Goal: Task Accomplishment & Management: Manage account settings

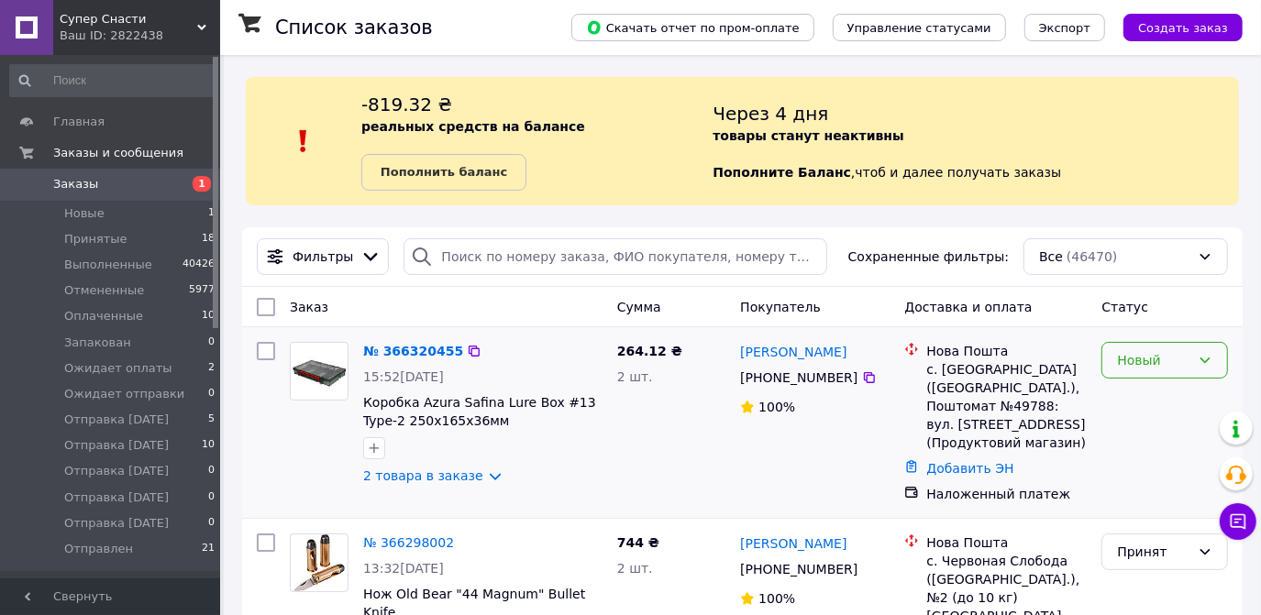
click at [1185, 360] on div "Новый" at bounding box center [1153, 360] width 73 height 20
click at [1126, 392] on li "Принят" at bounding box center [1165, 398] width 125 height 33
click at [103, 546] on span "Отправлен" at bounding box center [98, 549] width 69 height 17
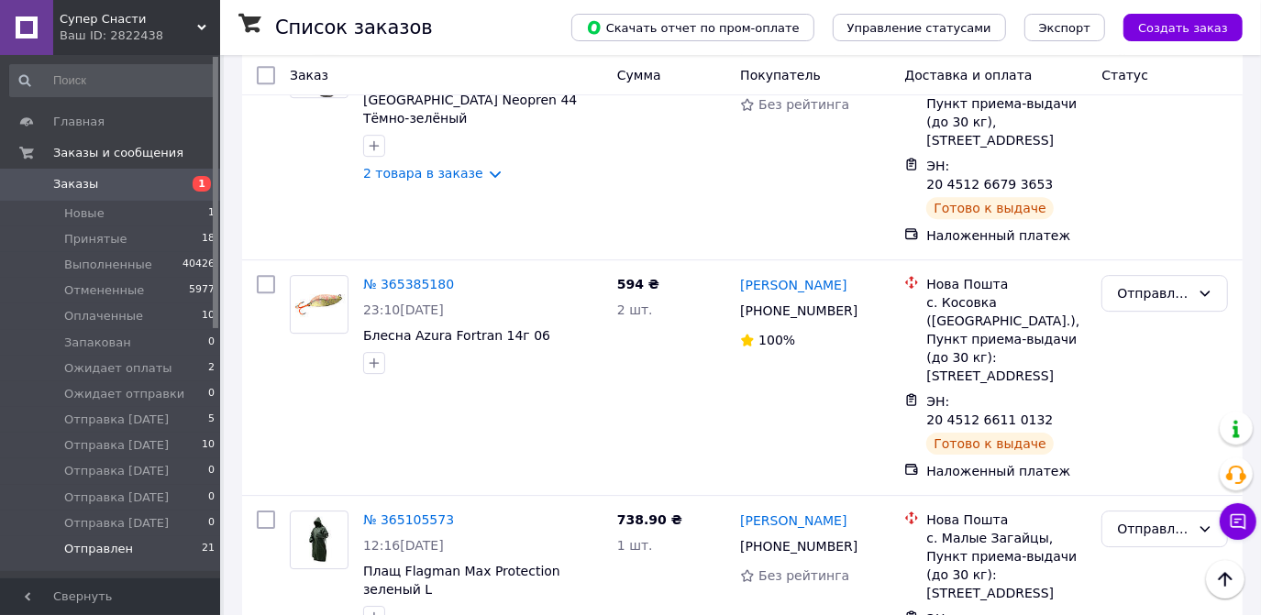
scroll to position [3686, 0]
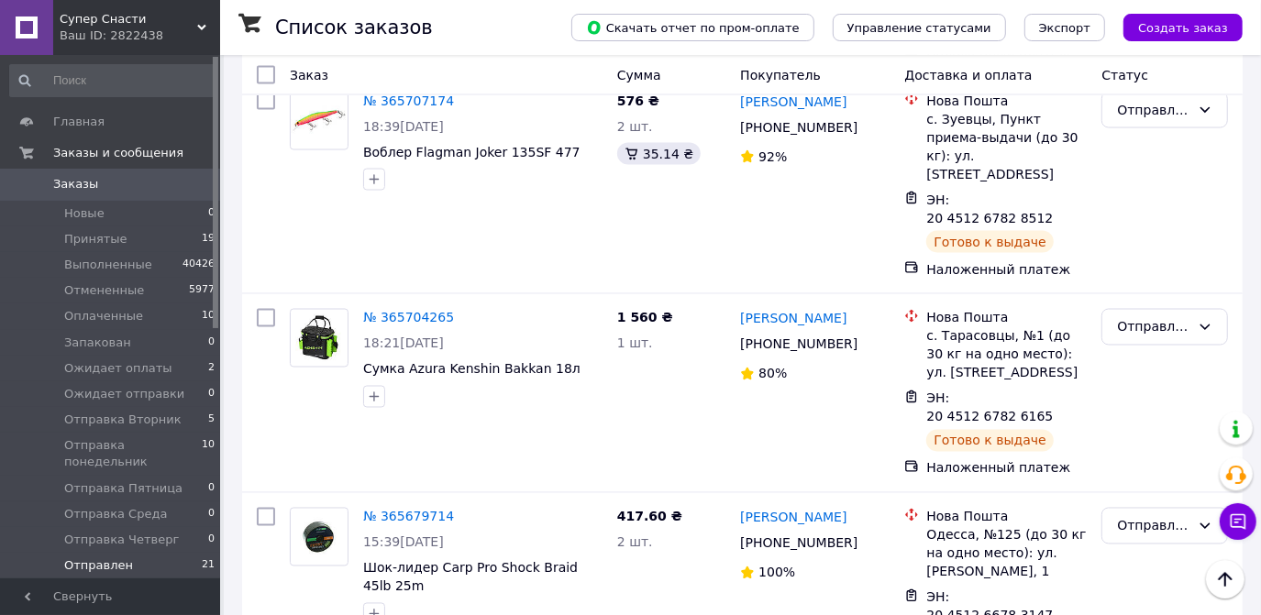
scroll to position [2000, 0]
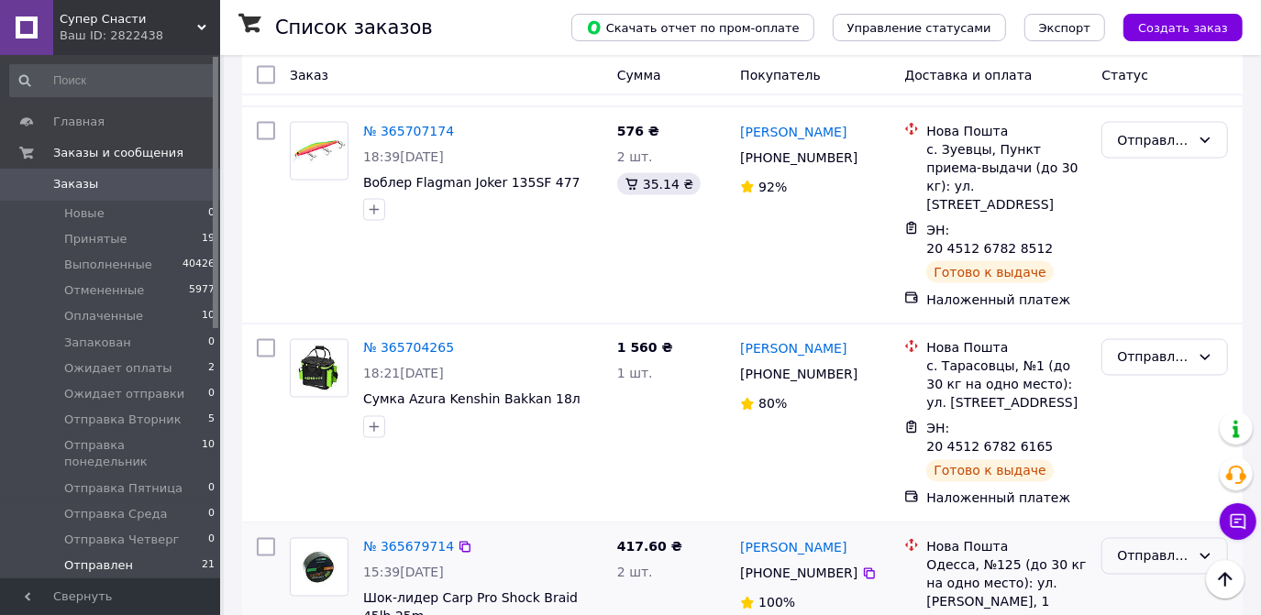
click at [1200, 549] on icon at bounding box center [1204, 556] width 15 height 15
click at [1139, 329] on li "Выполнен" at bounding box center [1165, 331] width 125 height 33
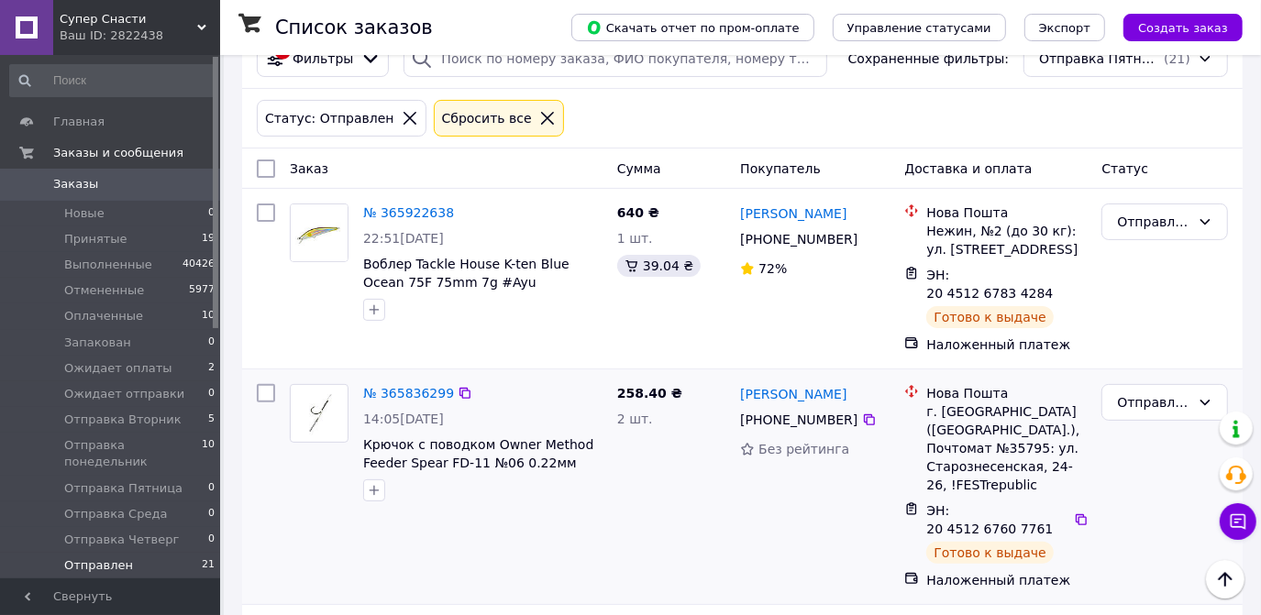
scroll to position [185, 0]
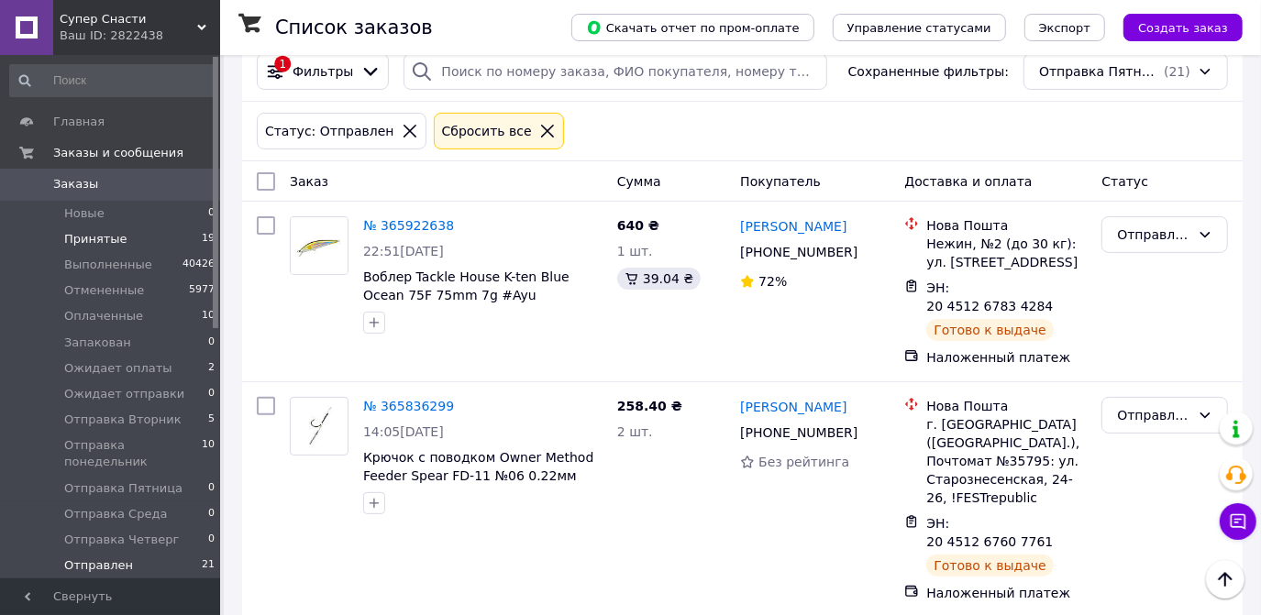
click at [77, 241] on span "Принятые" at bounding box center [95, 239] width 63 height 17
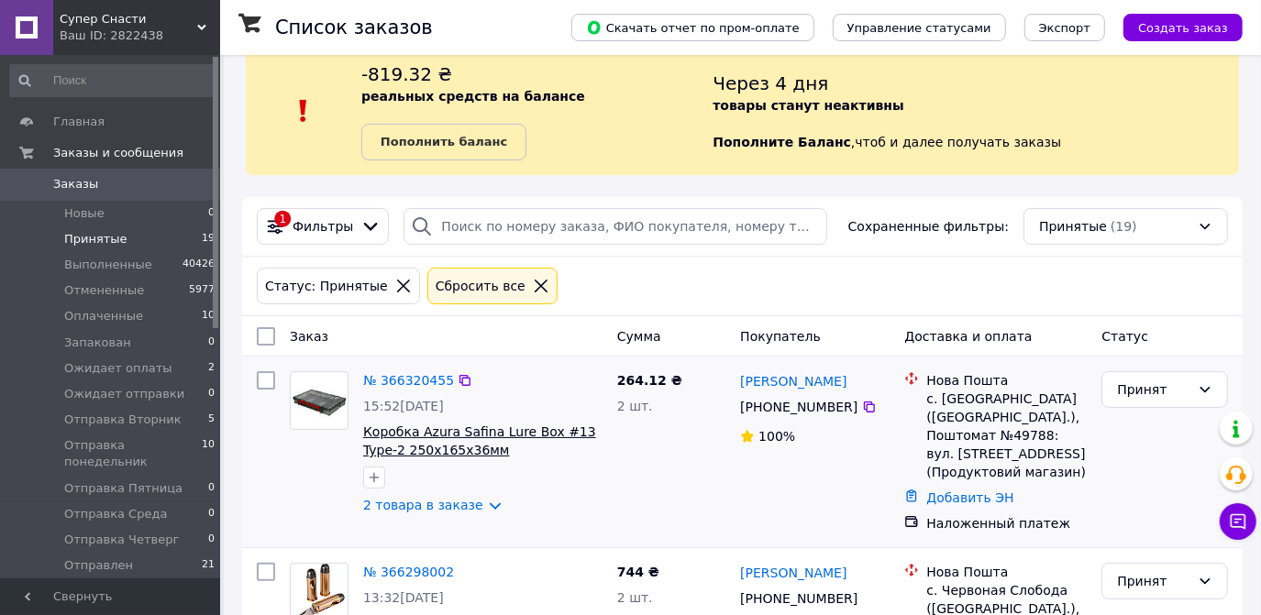
scroll to position [83, 0]
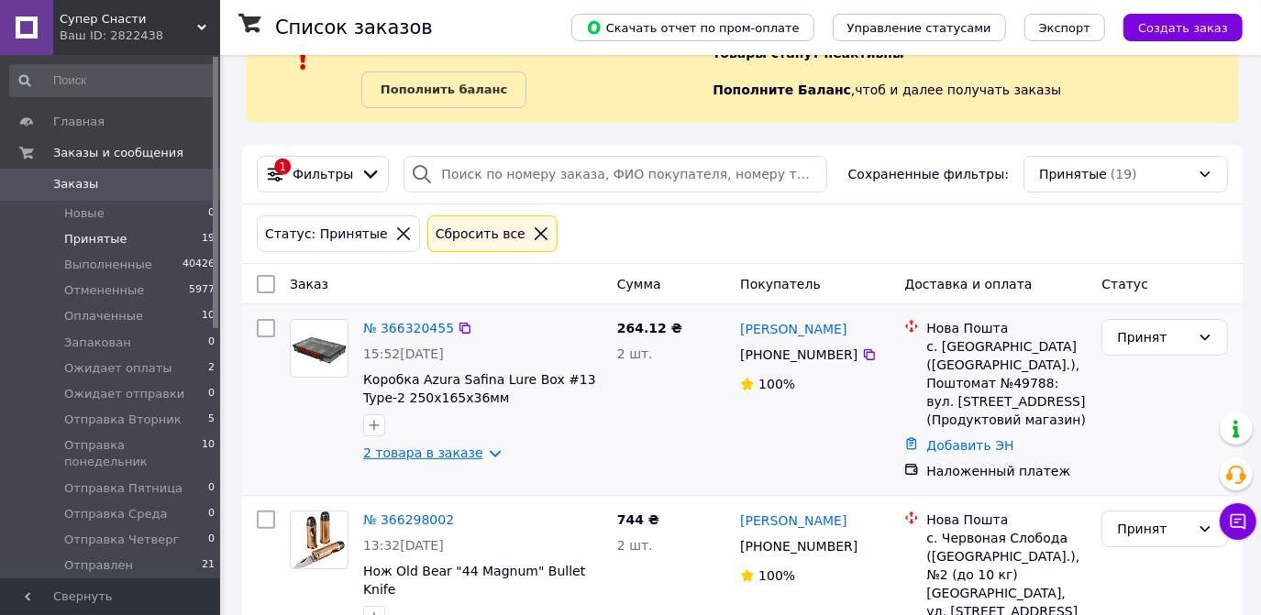
click at [478, 448] on link "2 товара в заказе" at bounding box center [423, 453] width 120 height 15
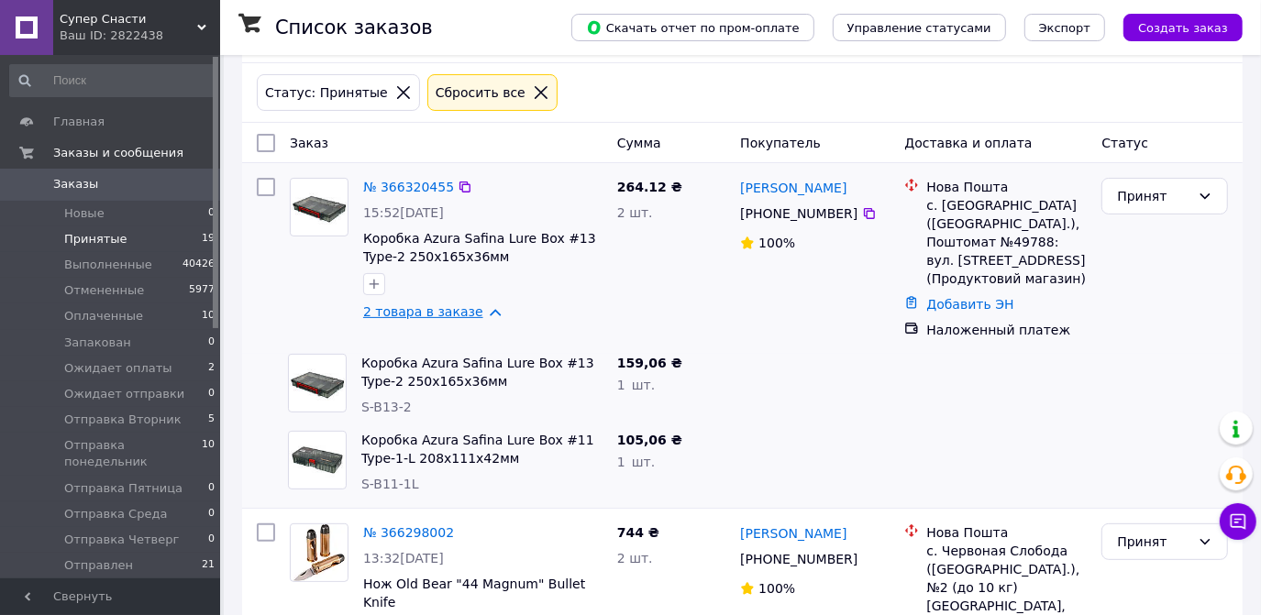
scroll to position [249, 0]
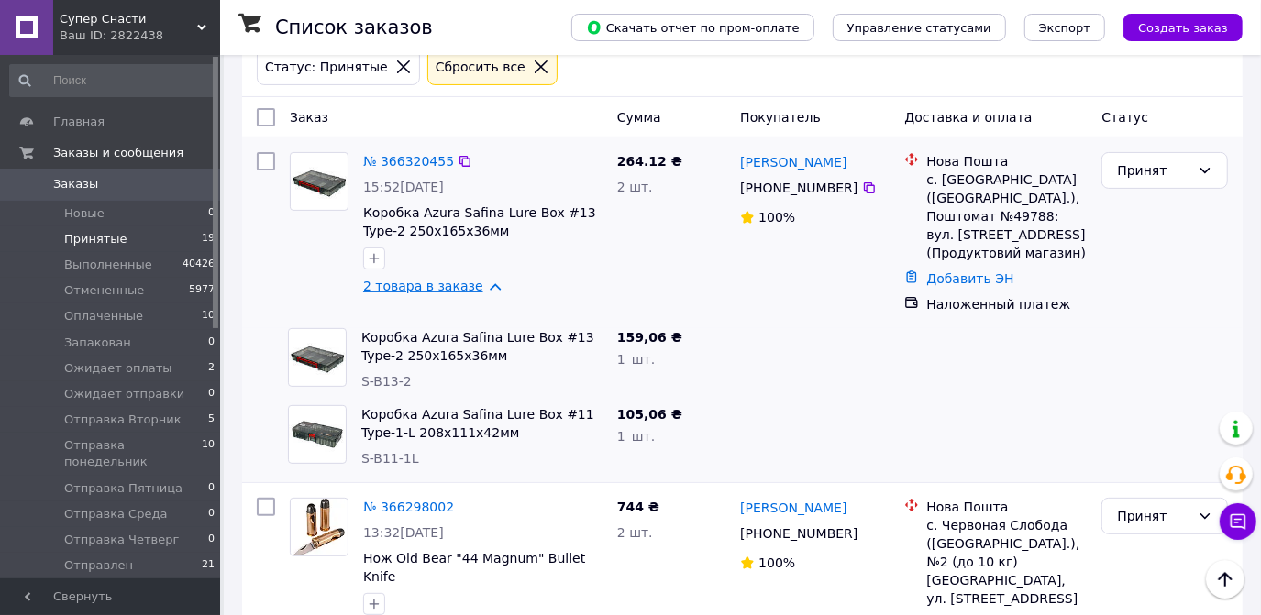
click at [477, 286] on link "2 товара в заказе" at bounding box center [423, 286] width 120 height 15
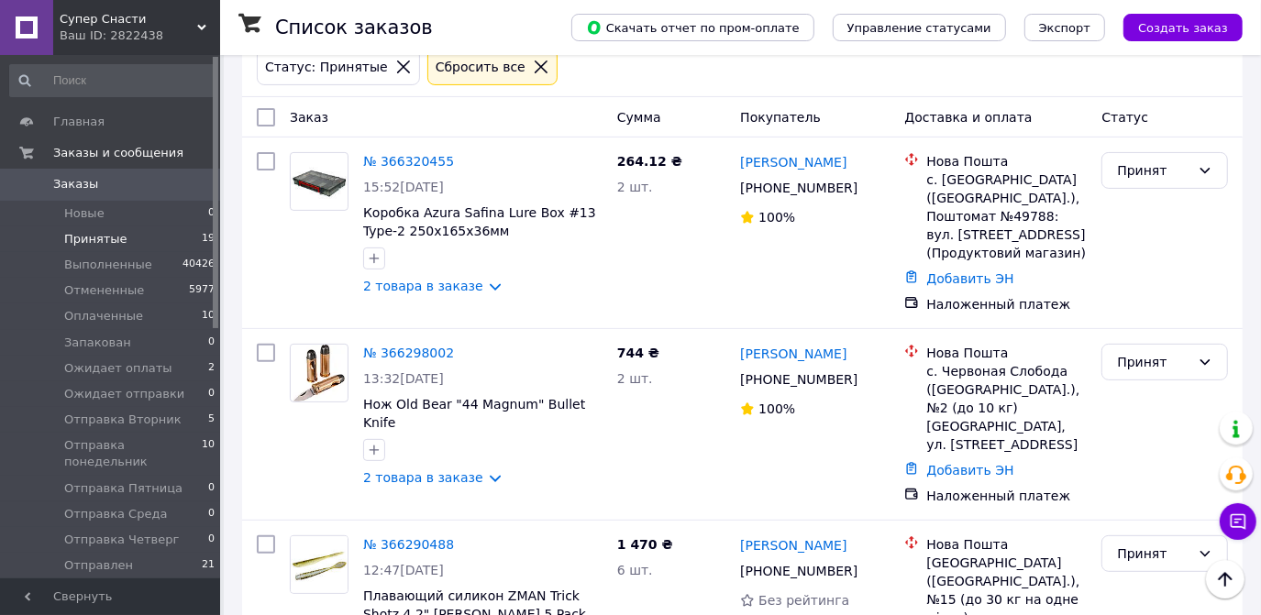
click at [71, 184] on span "Заказы" at bounding box center [75, 184] width 45 height 17
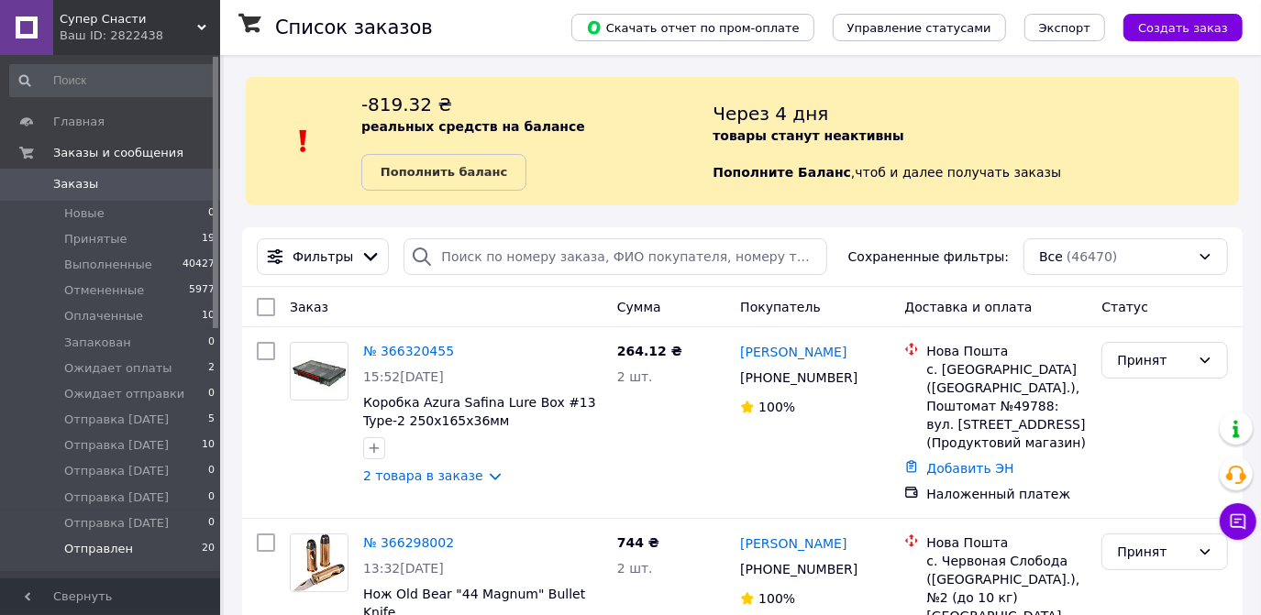
click at [105, 551] on span "Отправлен" at bounding box center [98, 549] width 69 height 17
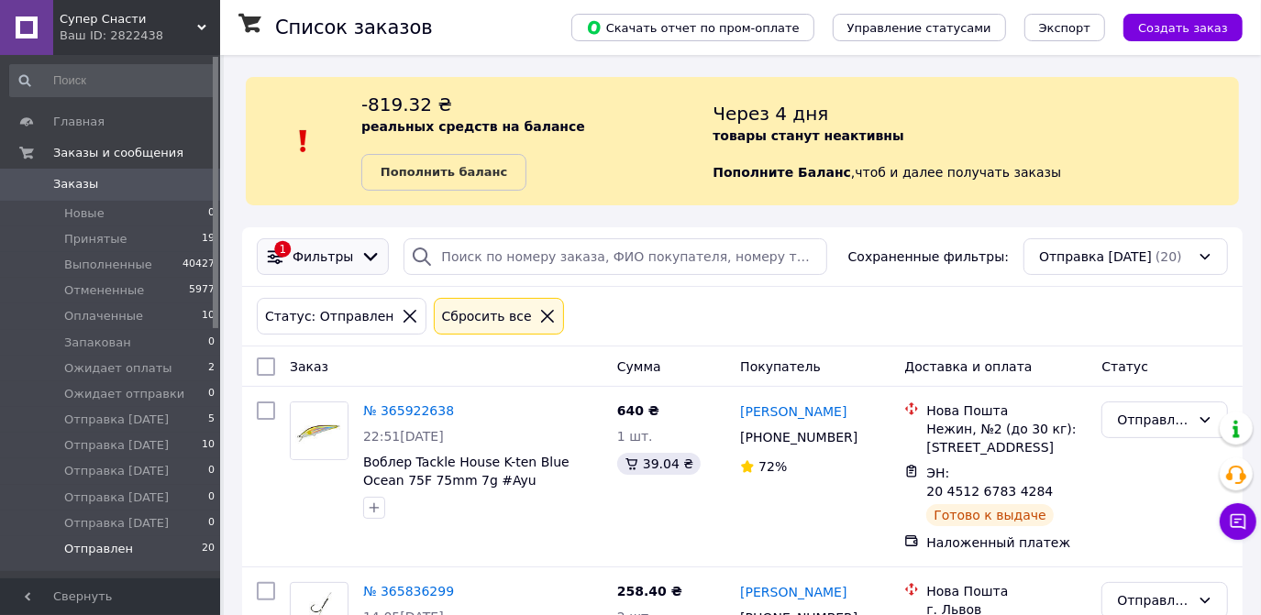
click at [357, 249] on div at bounding box center [371, 257] width 28 height 20
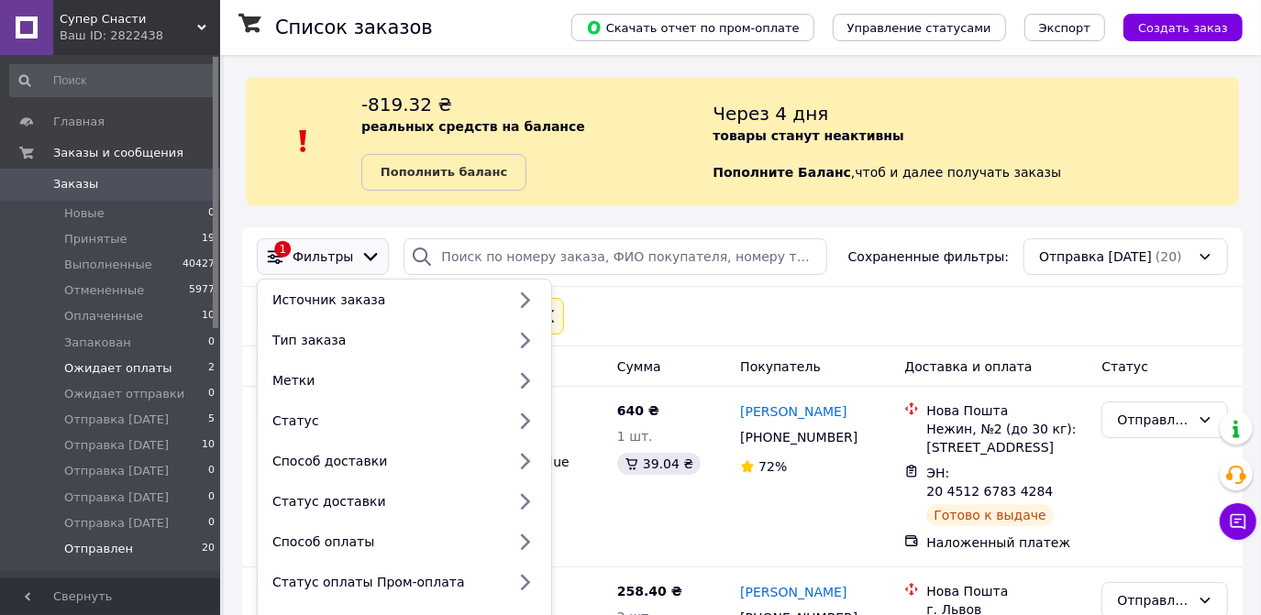
click at [95, 370] on span "Ожидает оплаты" at bounding box center [118, 368] width 108 height 17
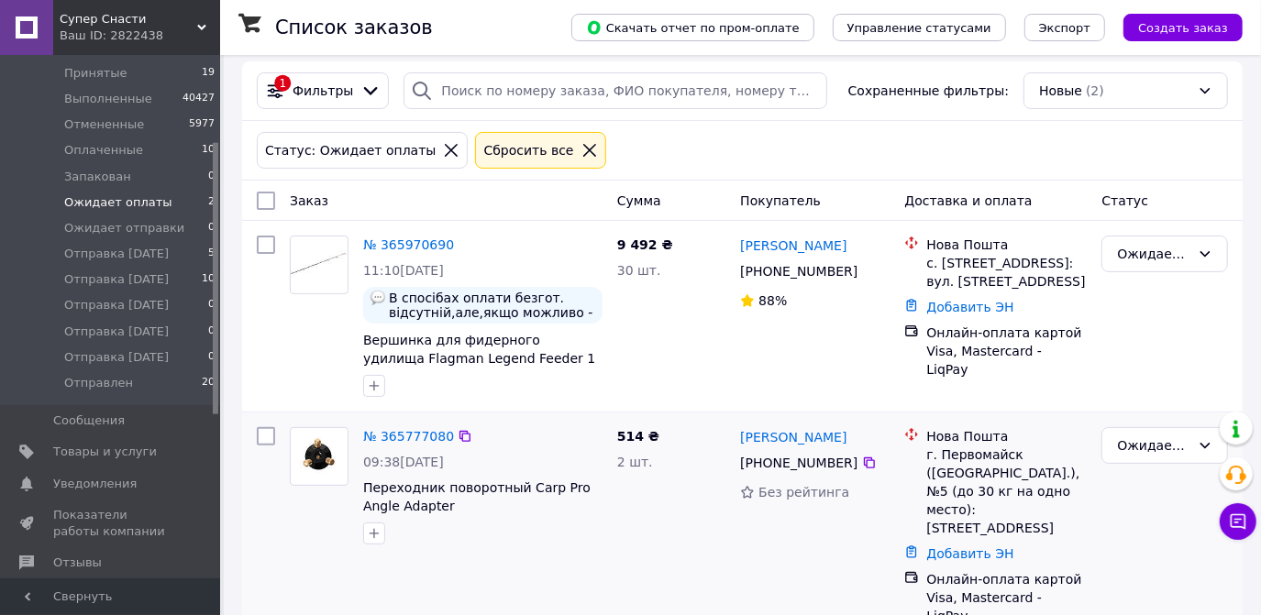
scroll to position [166, 0]
click at [420, 438] on link "№ 365777080" at bounding box center [408, 436] width 91 height 15
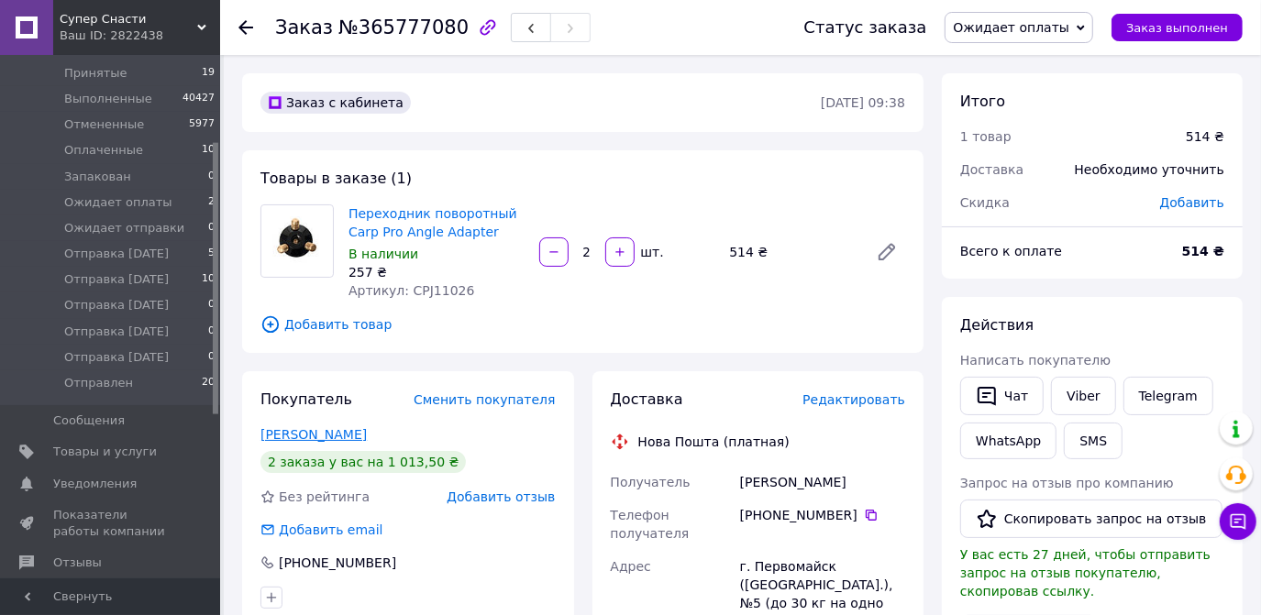
click at [322, 436] on link "Тупчий Юрій" at bounding box center [313, 434] width 106 height 15
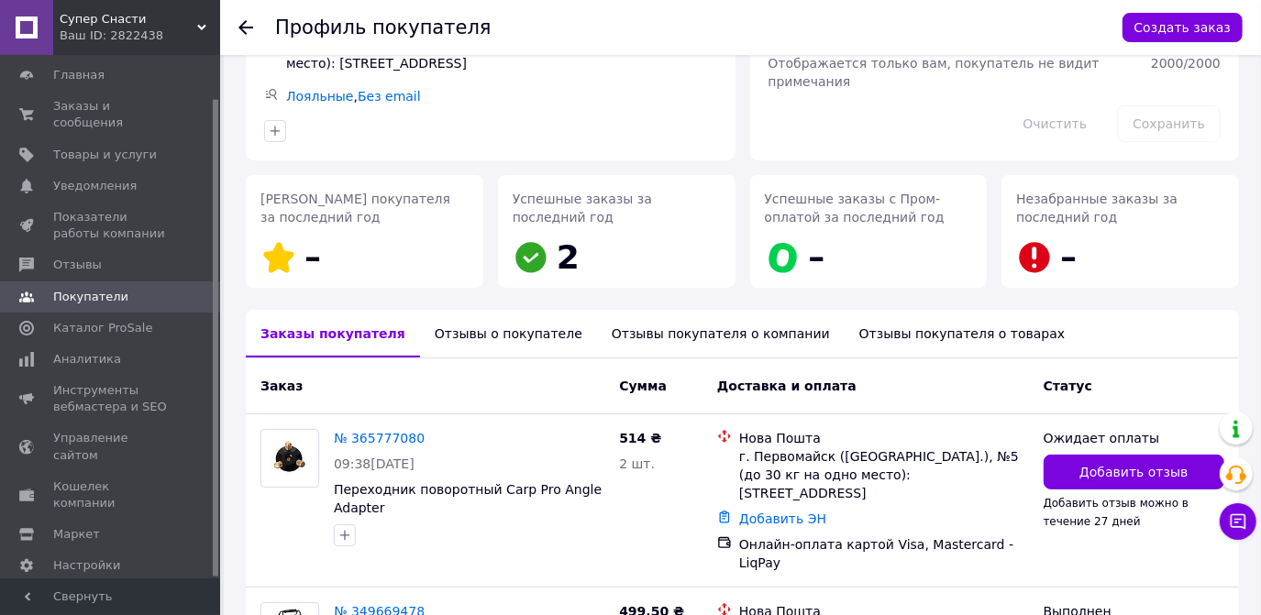
scroll to position [333, 0]
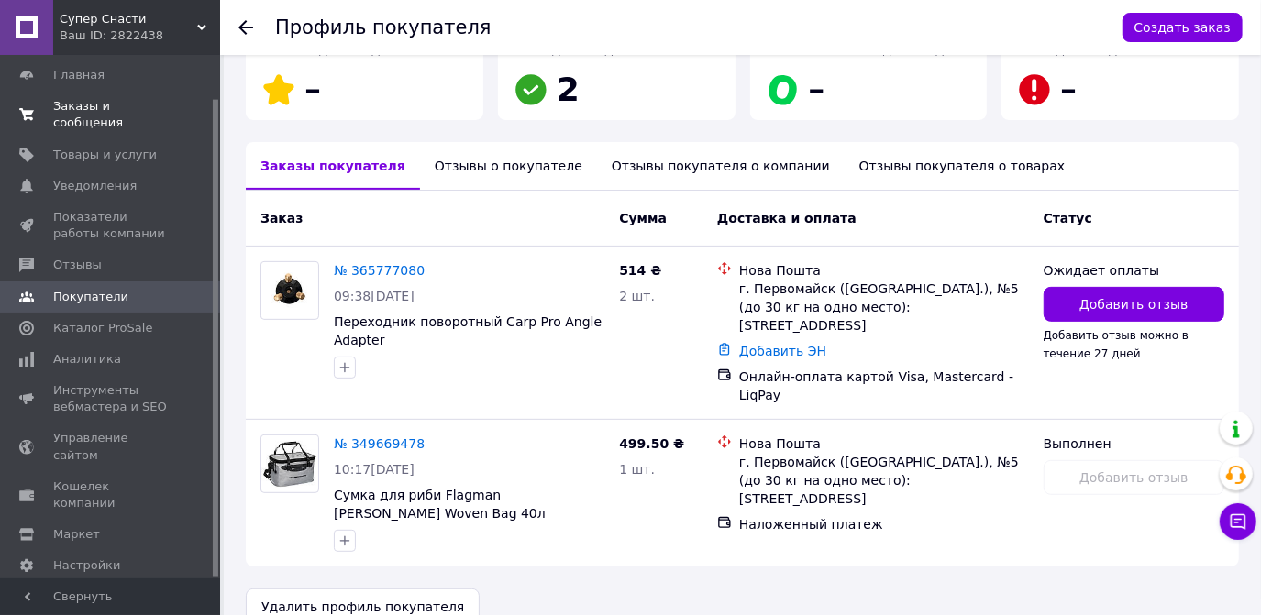
click at [83, 114] on span "Заказы и сообщения" at bounding box center [111, 114] width 116 height 33
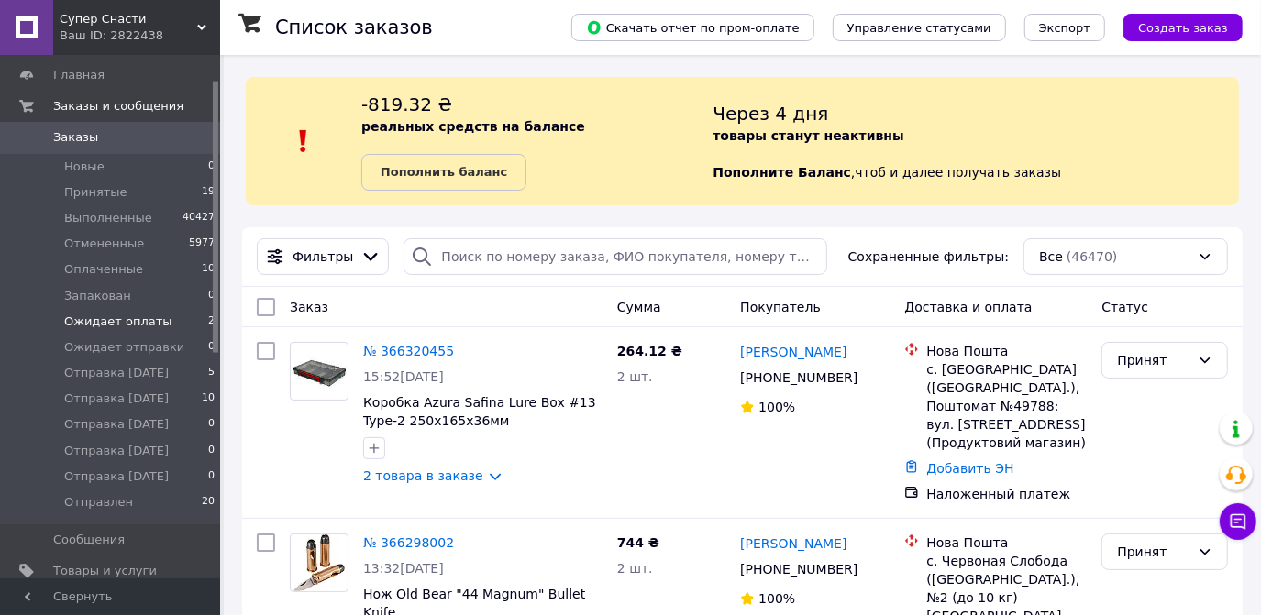
click at [135, 333] on li "Ожидает оплаты 2" at bounding box center [113, 322] width 226 height 26
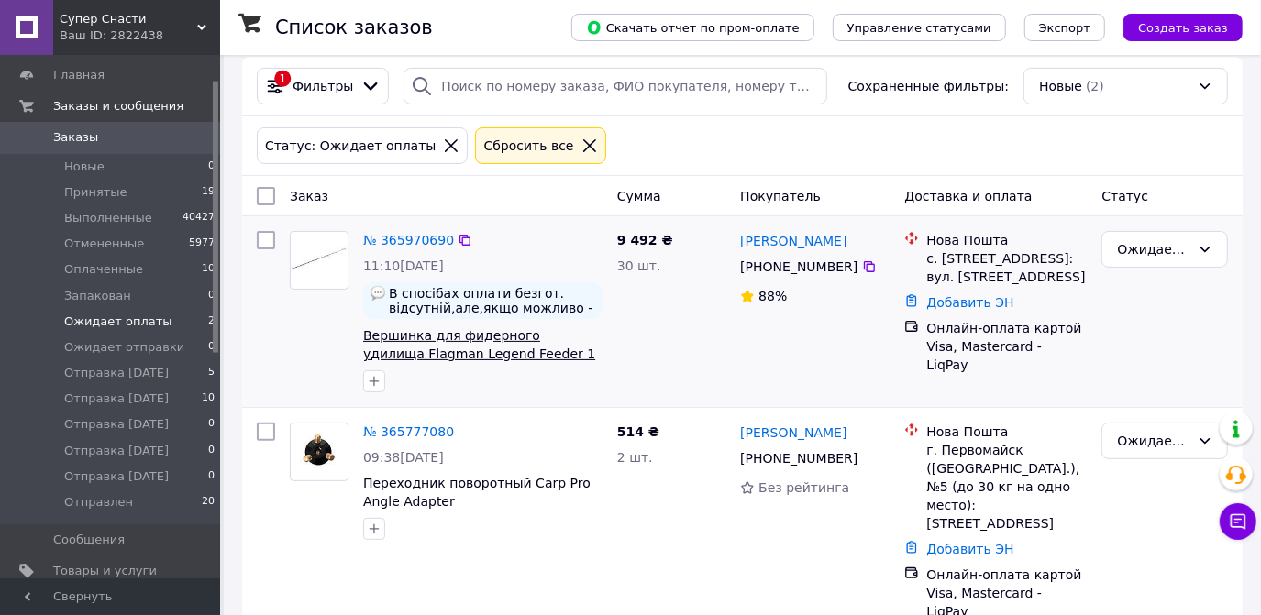
scroll to position [171, 0]
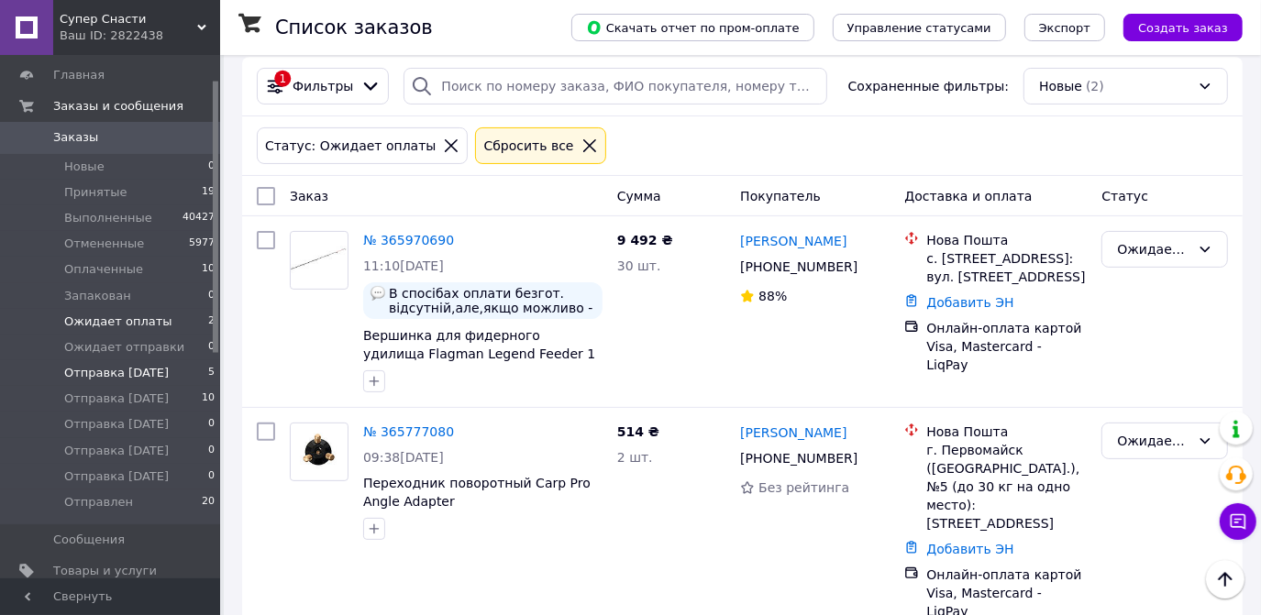
click at [154, 370] on span "Отправка [DATE]" at bounding box center [116, 373] width 105 height 17
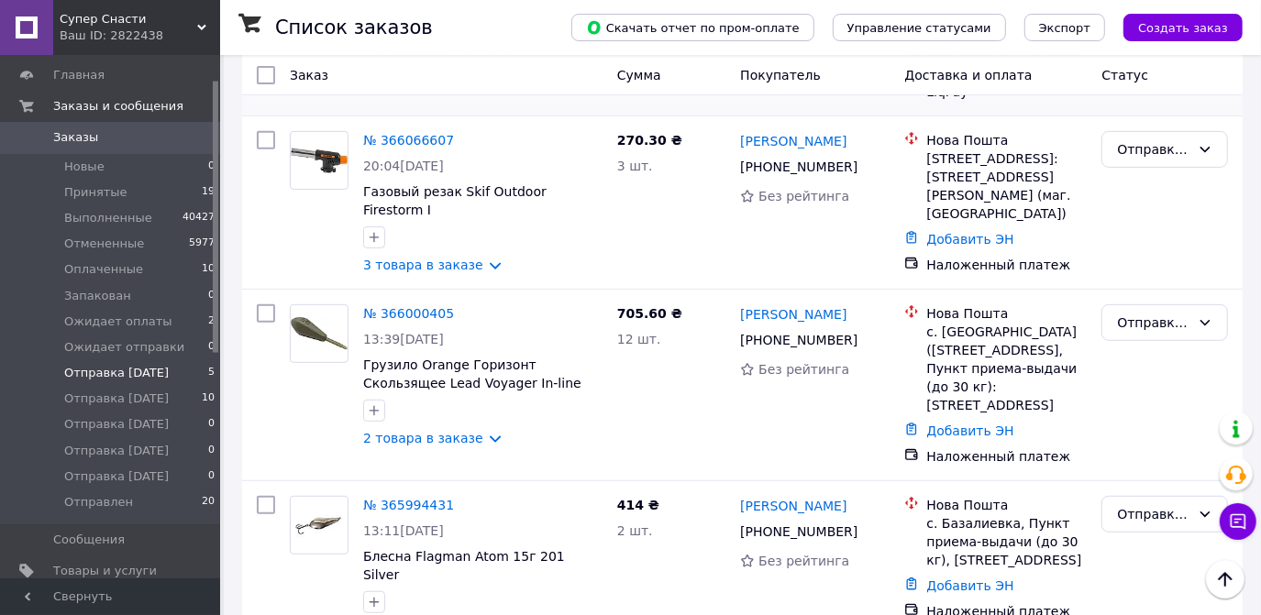
scroll to position [500, 0]
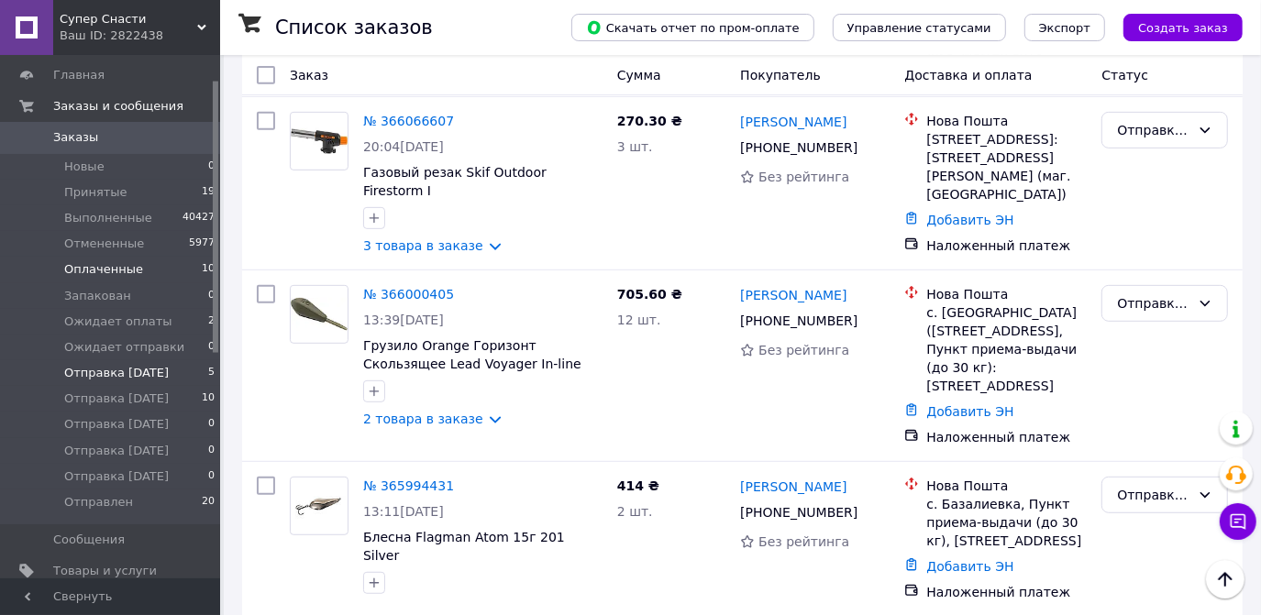
click at [130, 267] on span "Оплаченные" at bounding box center [103, 269] width 79 height 17
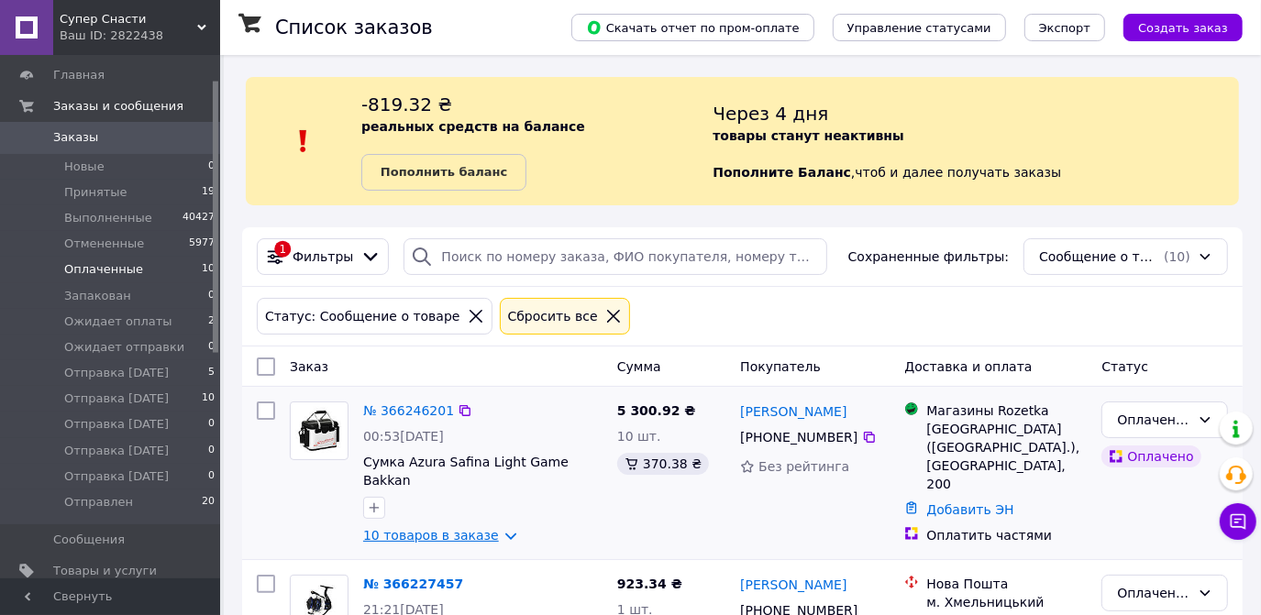
click at [496, 528] on link "10 товаров в заказе" at bounding box center [431, 535] width 136 height 15
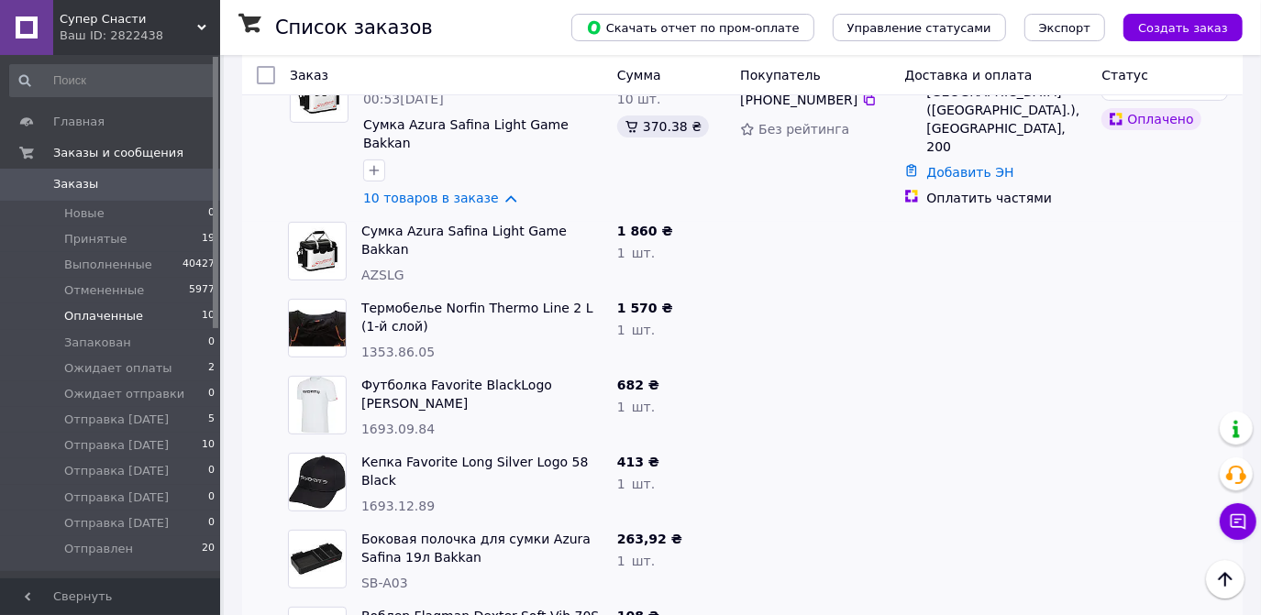
scroll to position [239, 0]
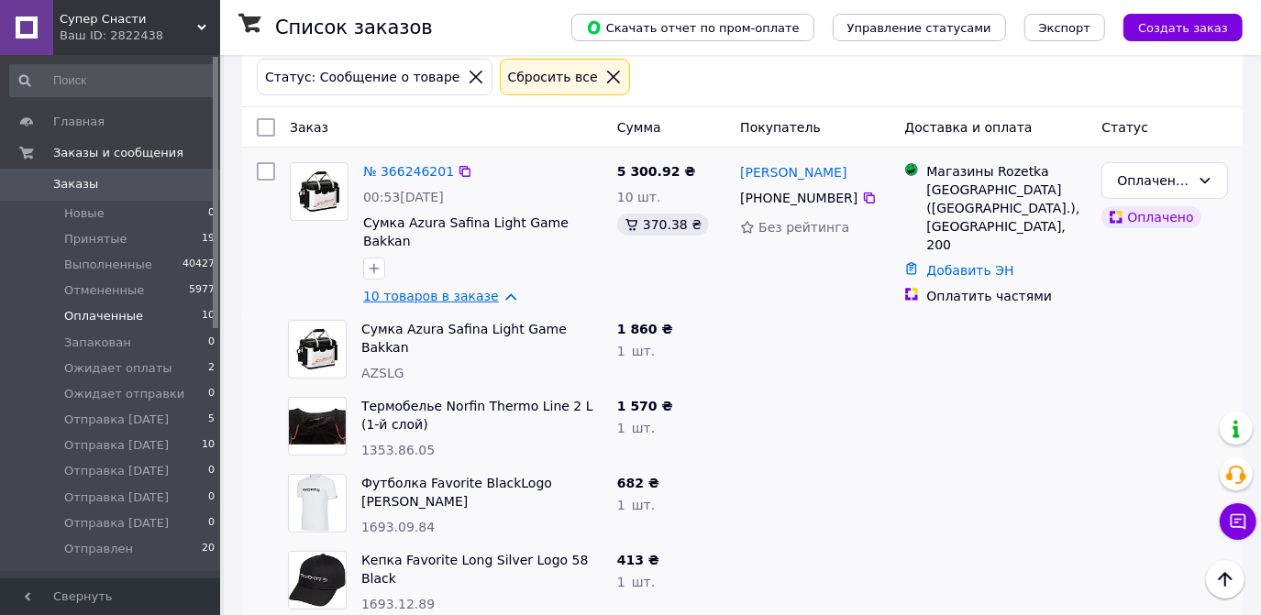
click at [493, 289] on link "10 товаров в заказе" at bounding box center [431, 296] width 136 height 15
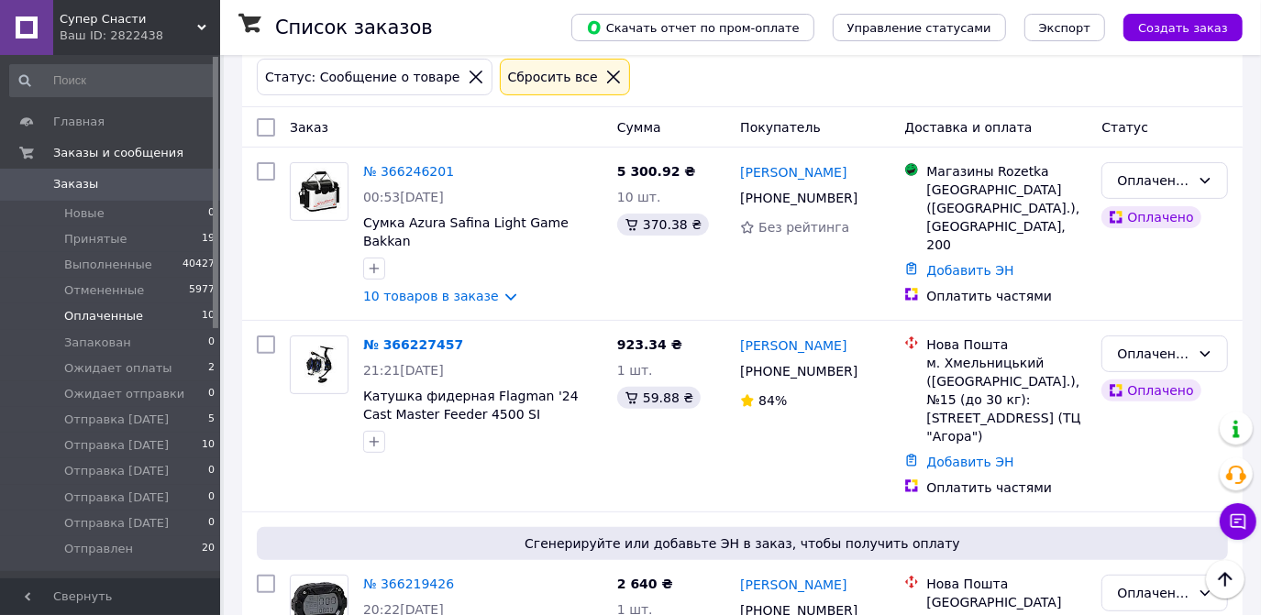
click at [66, 187] on span "Заказы" at bounding box center [75, 184] width 45 height 17
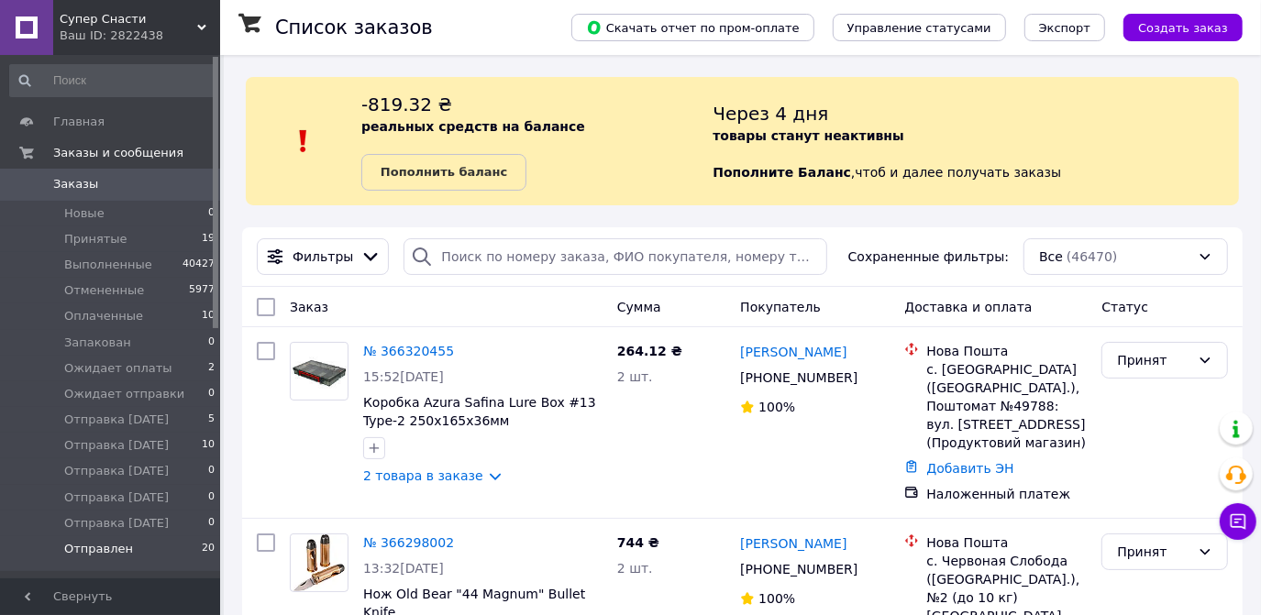
click at [86, 553] on span "Отправлен" at bounding box center [98, 549] width 69 height 17
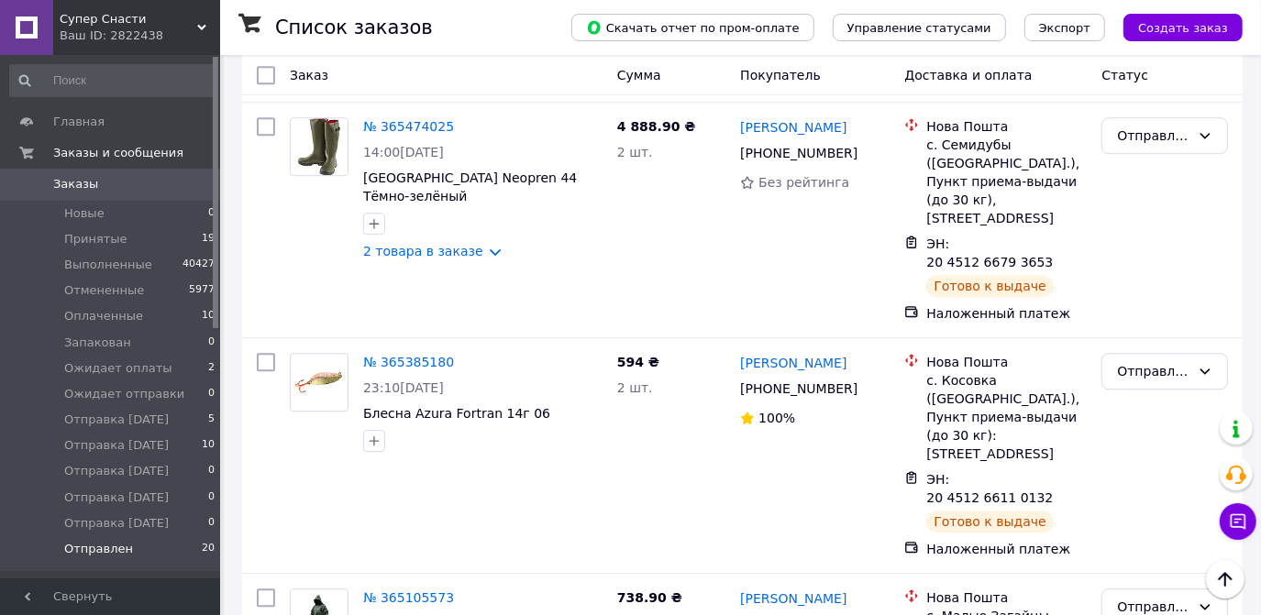
scroll to position [3452, 0]
